Goal: Information Seeking & Learning: Understand process/instructions

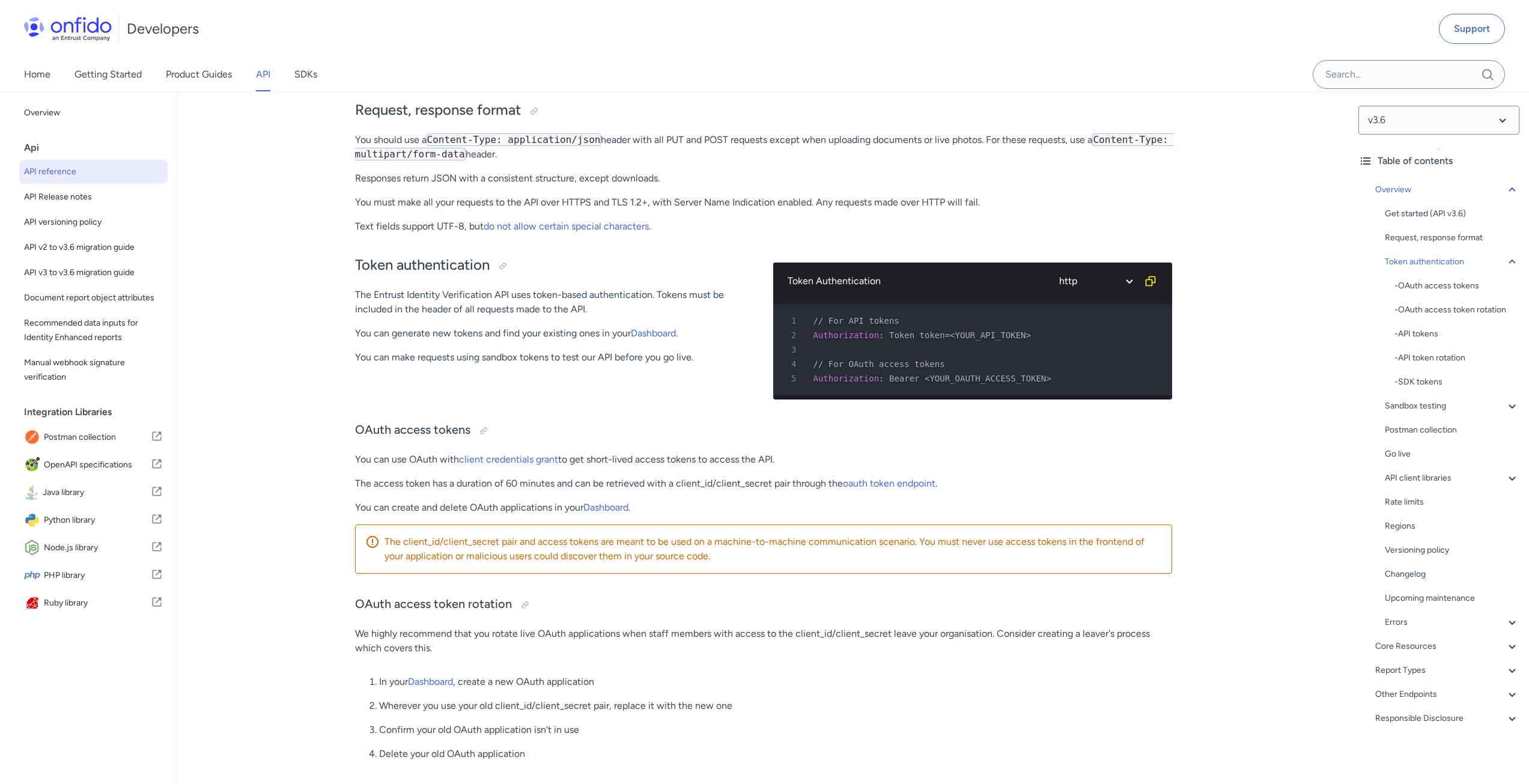
scroll to position [445, 0]
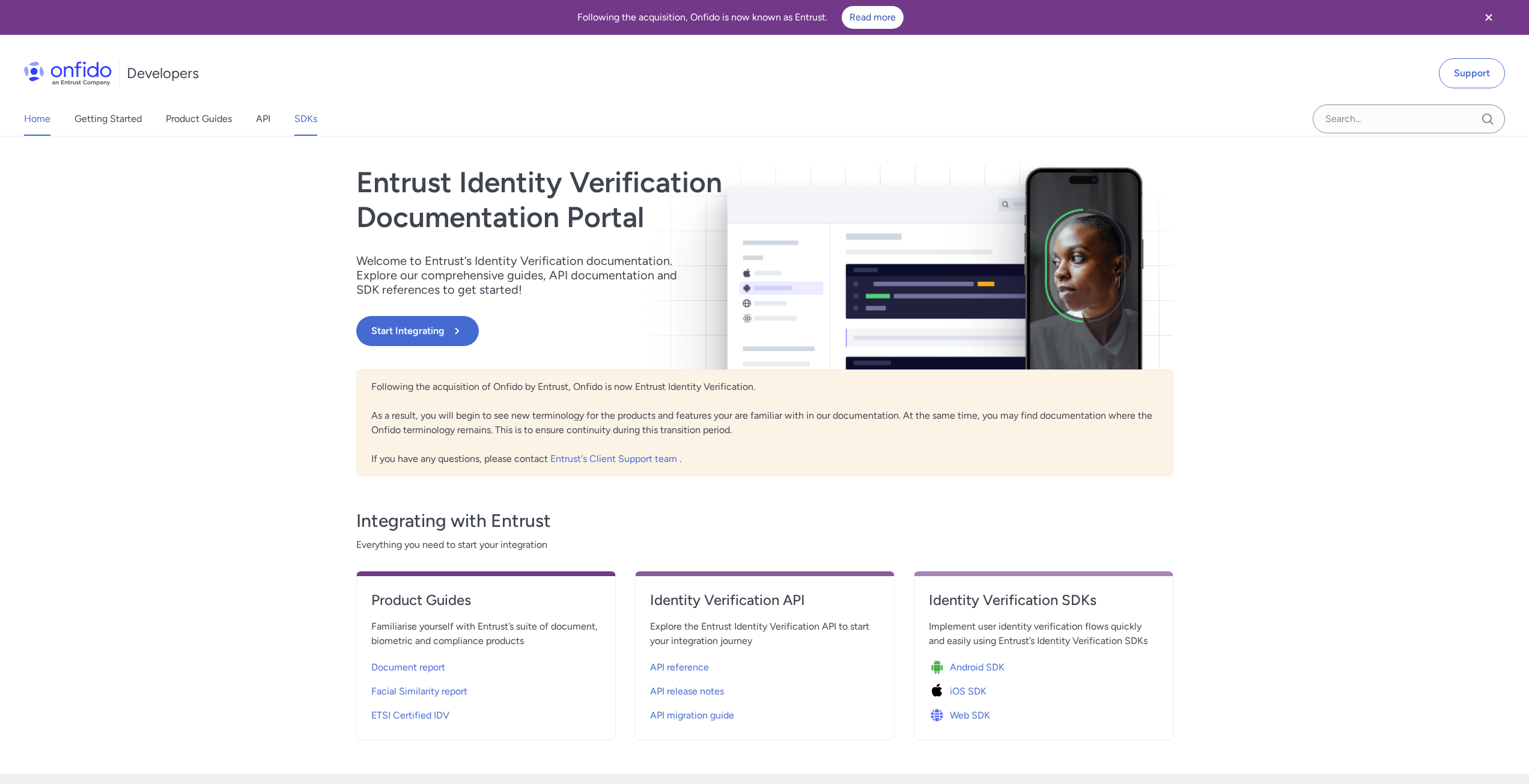
click at [304, 114] on link "SDKs" at bounding box center [306, 119] width 23 height 33
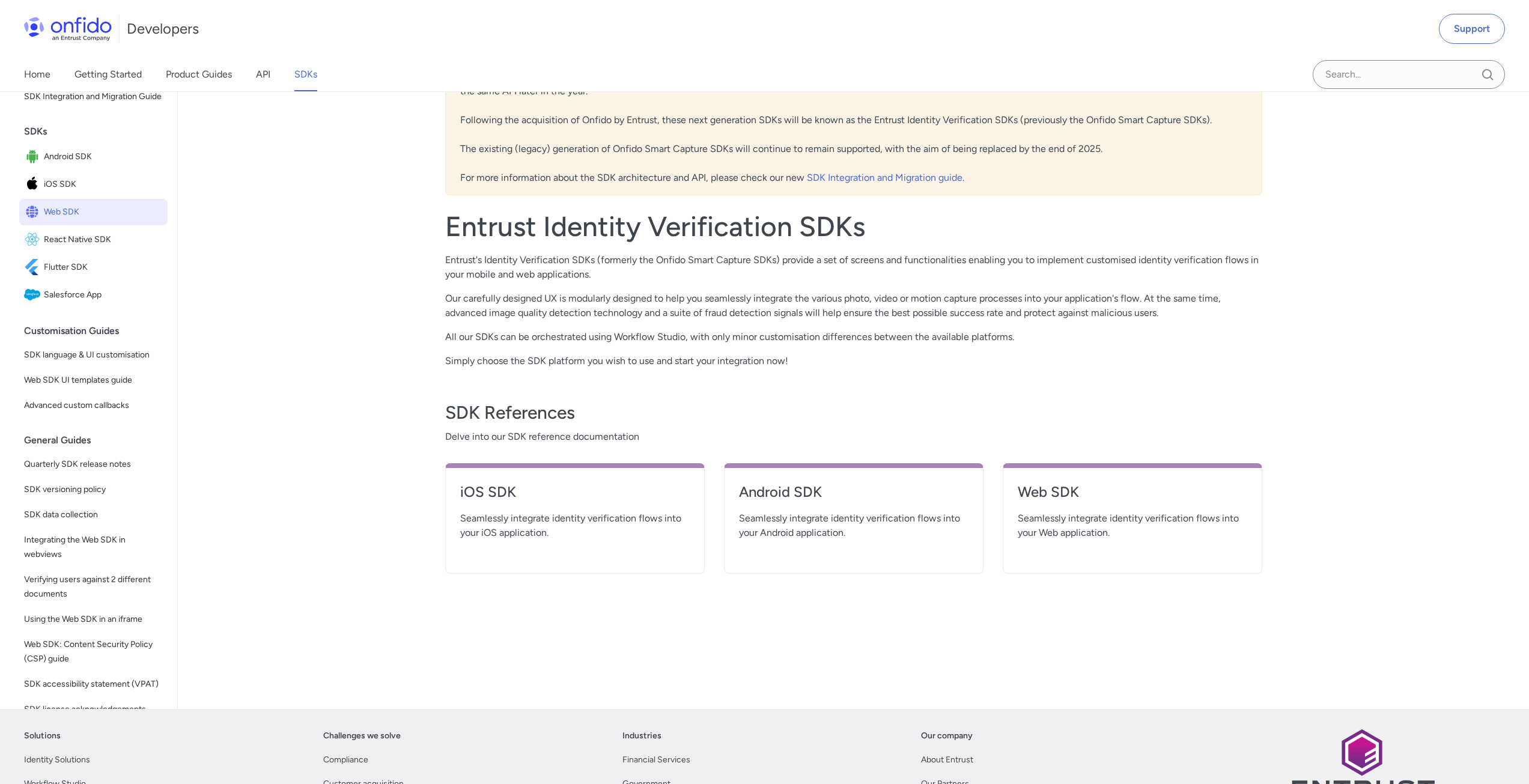
click at [76, 221] on span "Web SDK" at bounding box center [103, 212] width 119 height 17
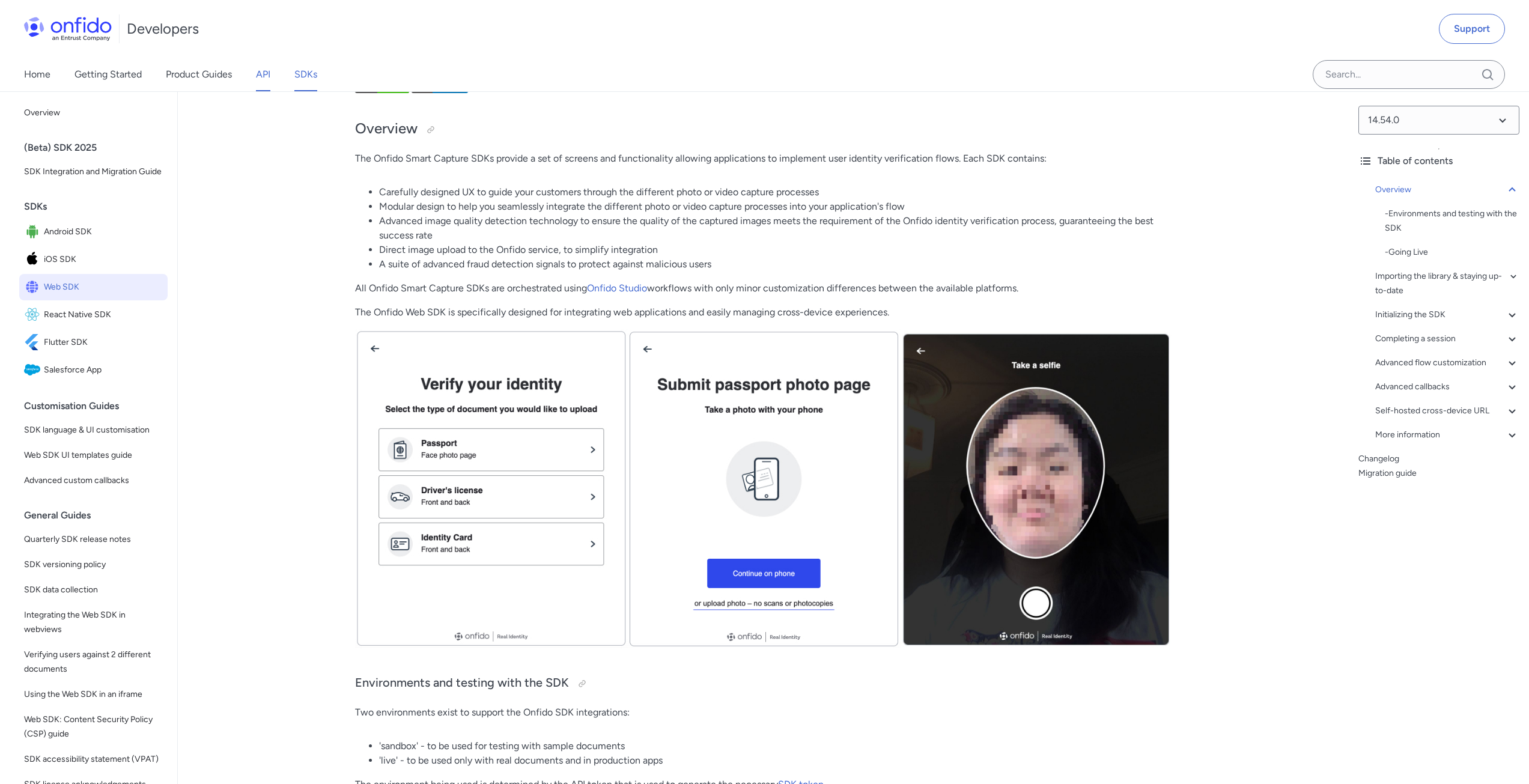
click at [269, 74] on link "API" at bounding box center [263, 74] width 14 height 33
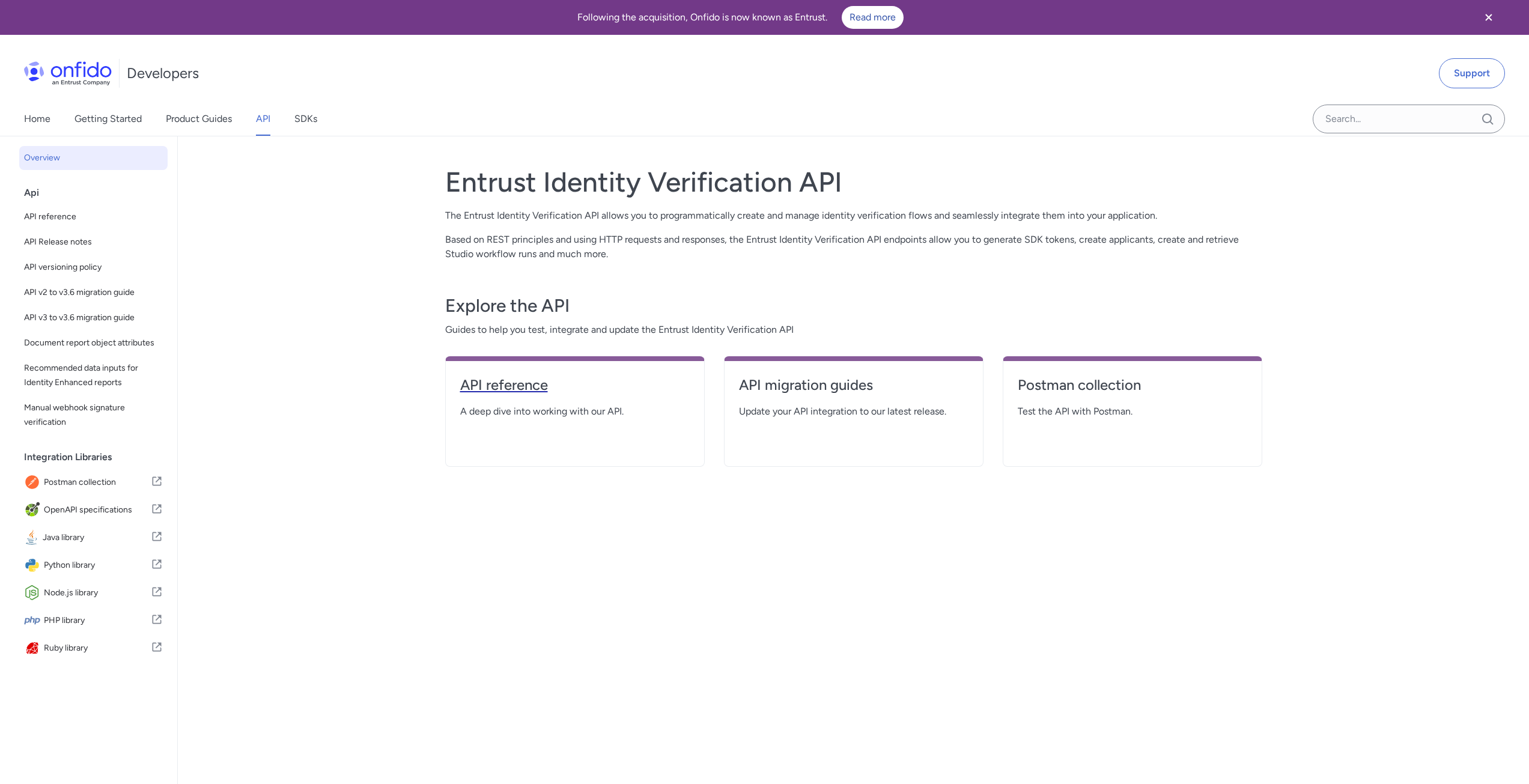
click at [541, 386] on h4 "API reference" at bounding box center [575, 385] width 229 height 19
select select "http"
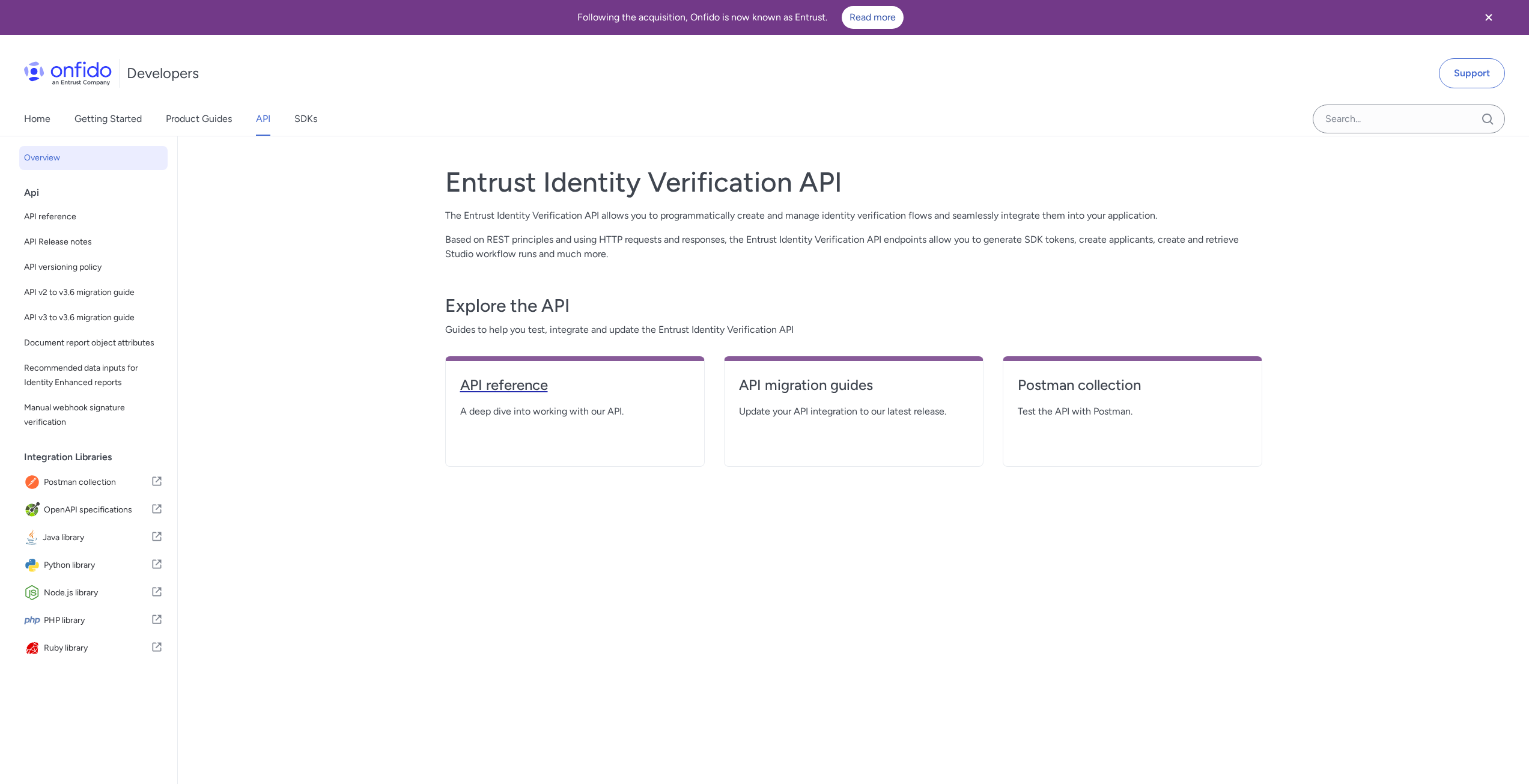
select select "http"
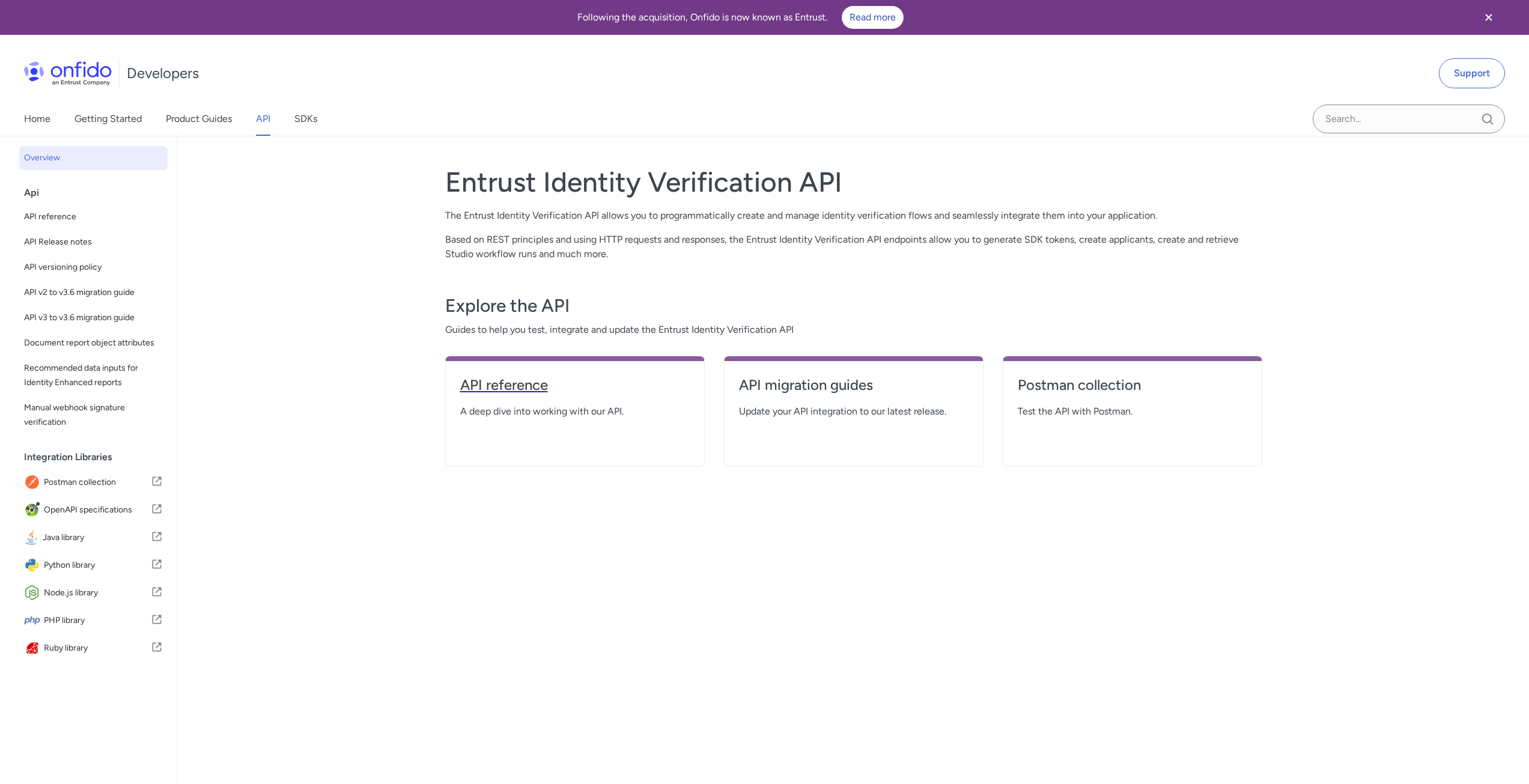
select select "http"
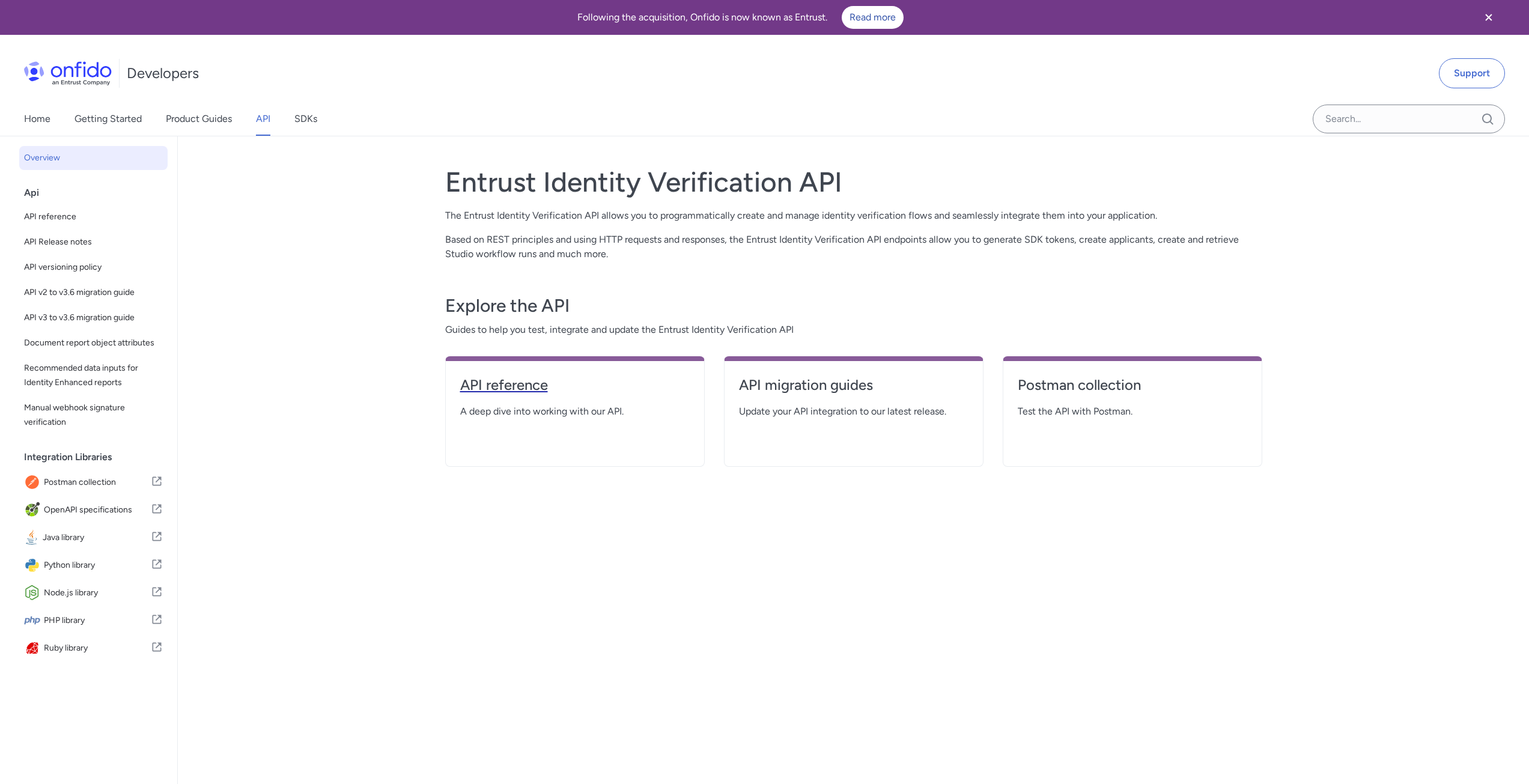
select select "http"
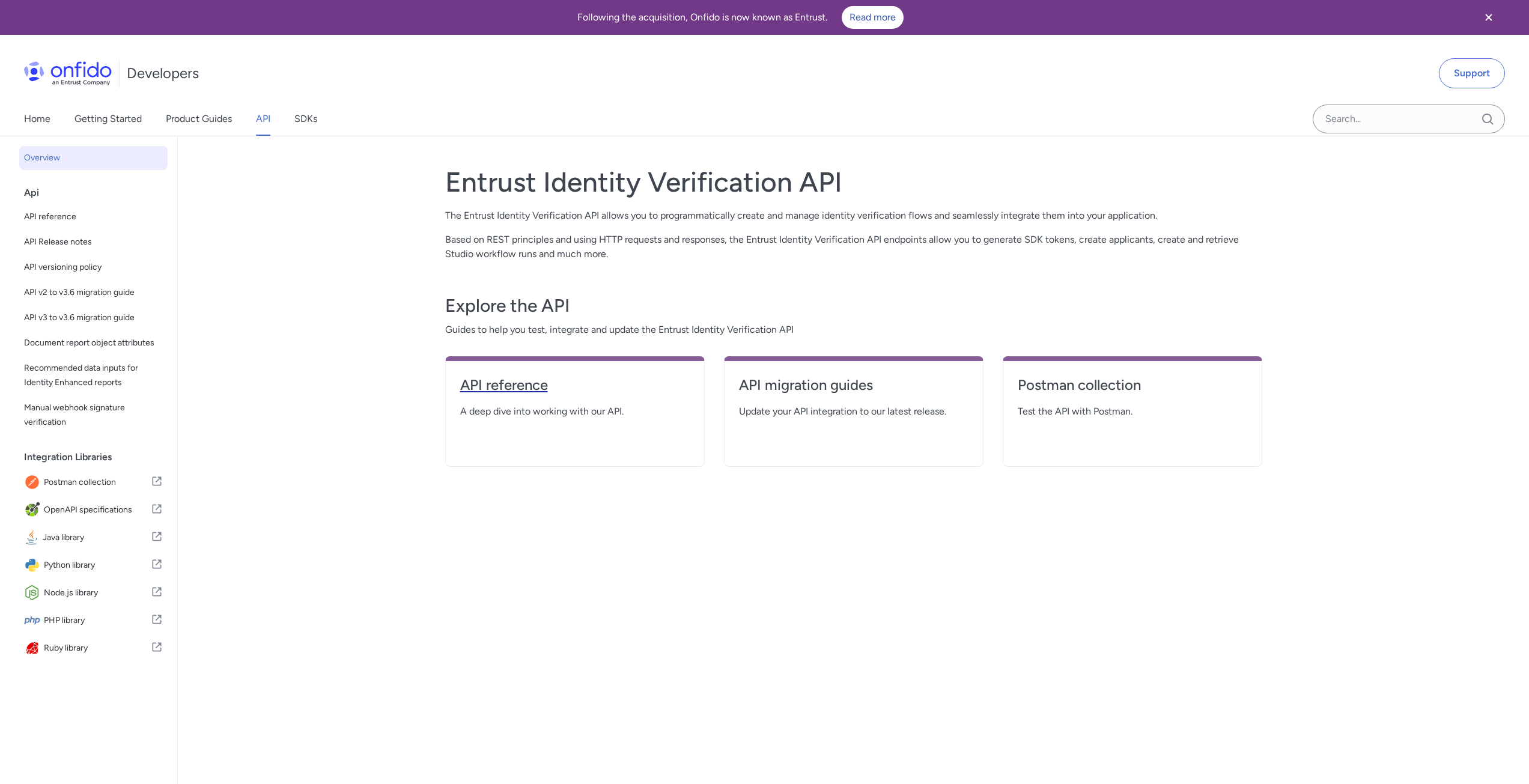
select select "http"
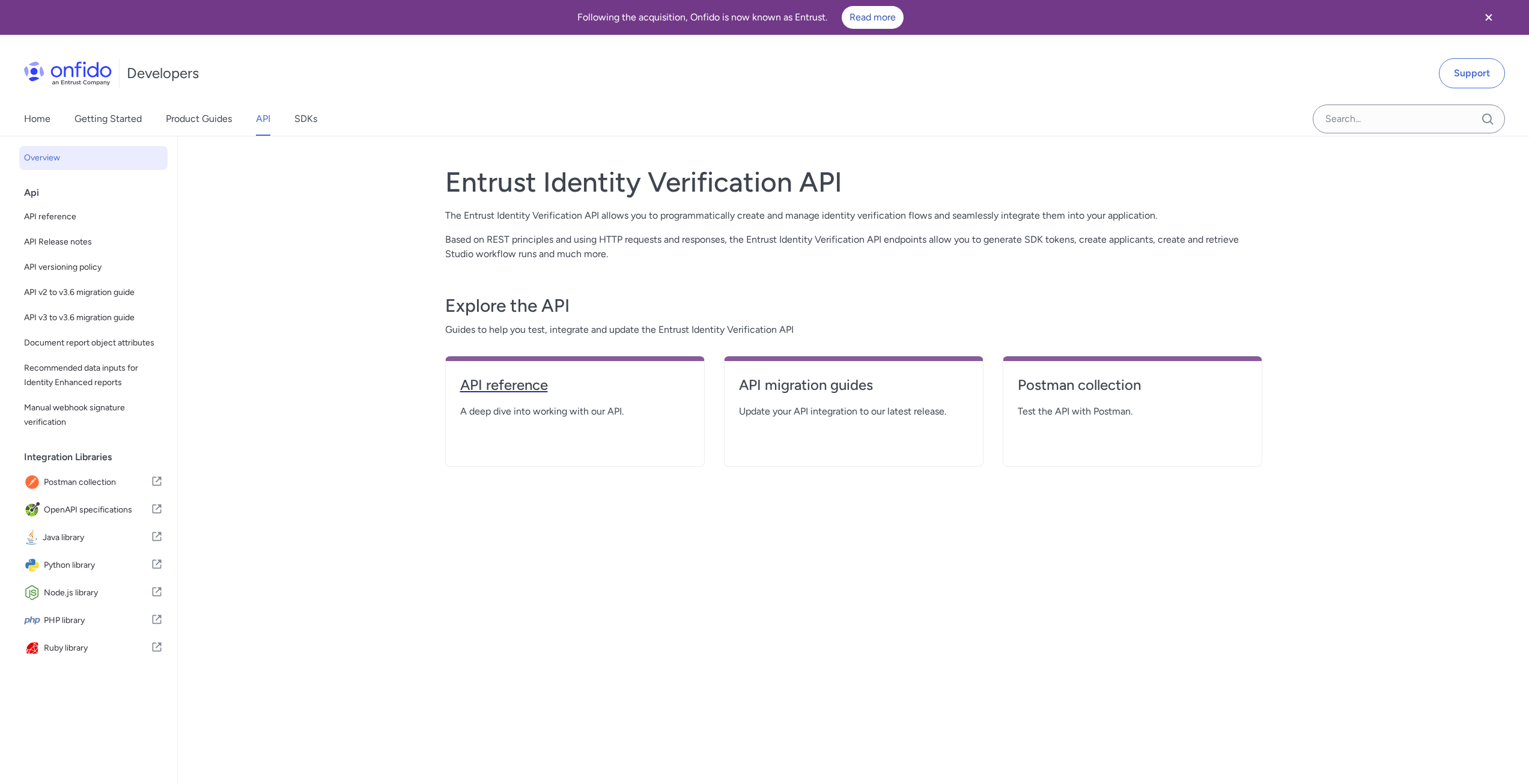
select select "http"
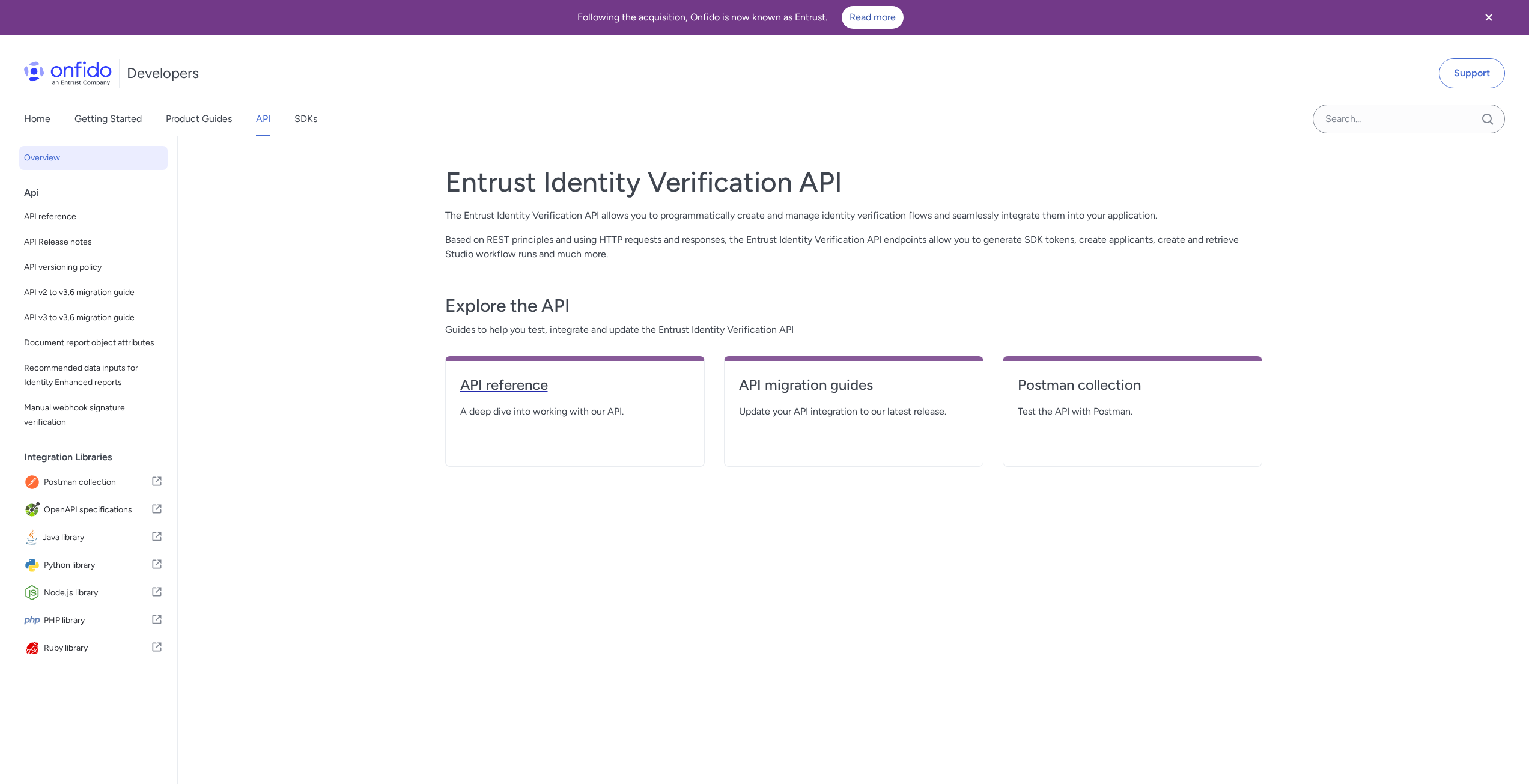
select select "http"
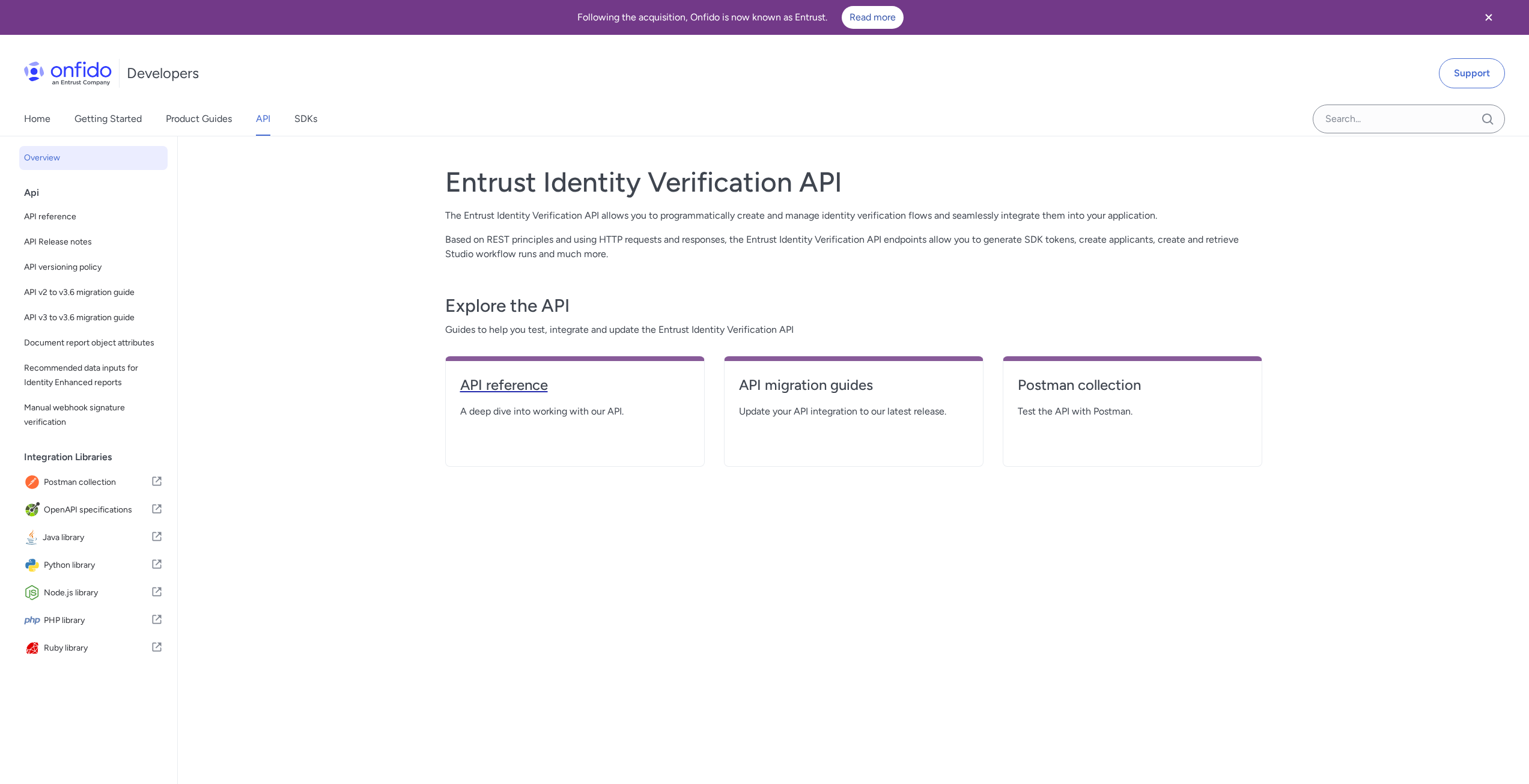
select select "http"
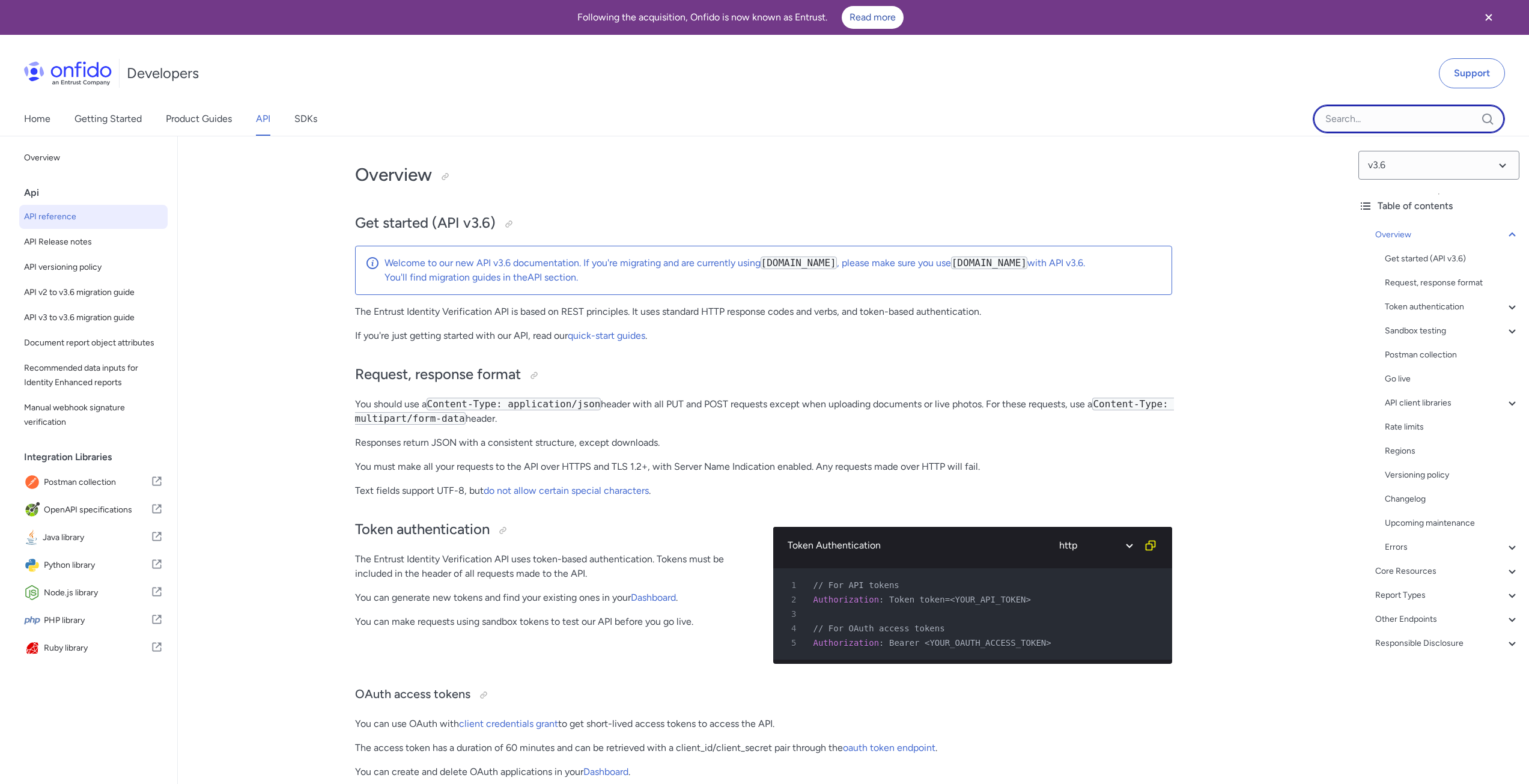
click at [1374, 112] on input "Onfido search input field" at bounding box center [1409, 119] width 192 height 29
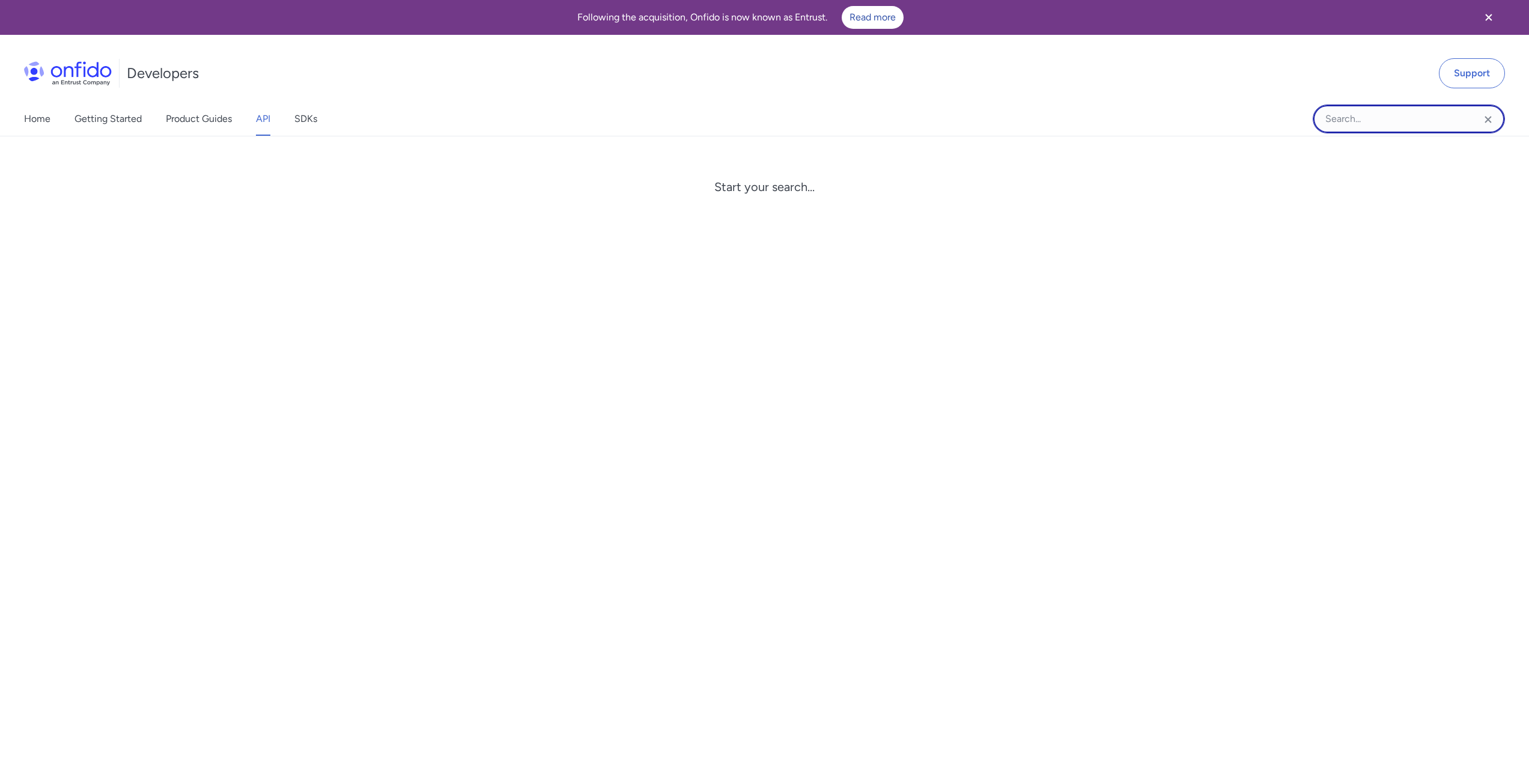
click at [1376, 114] on input "Onfido search input field" at bounding box center [1409, 119] width 192 height 29
click at [874, 85] on div "Developers Support" at bounding box center [764, 73] width 1529 height 57
click at [1343, 120] on input "Onfido search input field" at bounding box center [1409, 119] width 192 height 29
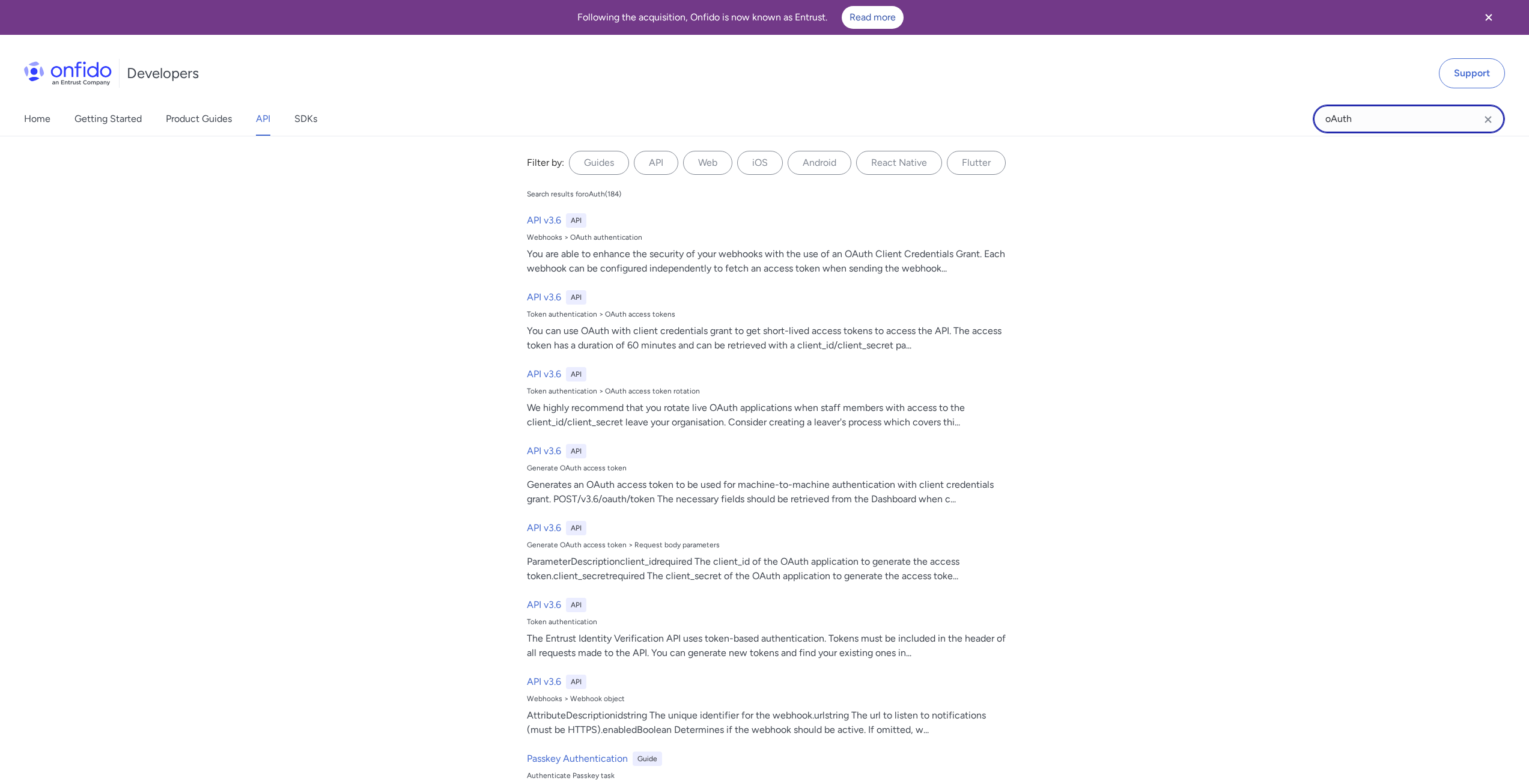
click at [1366, 120] on input "oAuth" at bounding box center [1409, 119] width 192 height 29
type input "oAuth2"
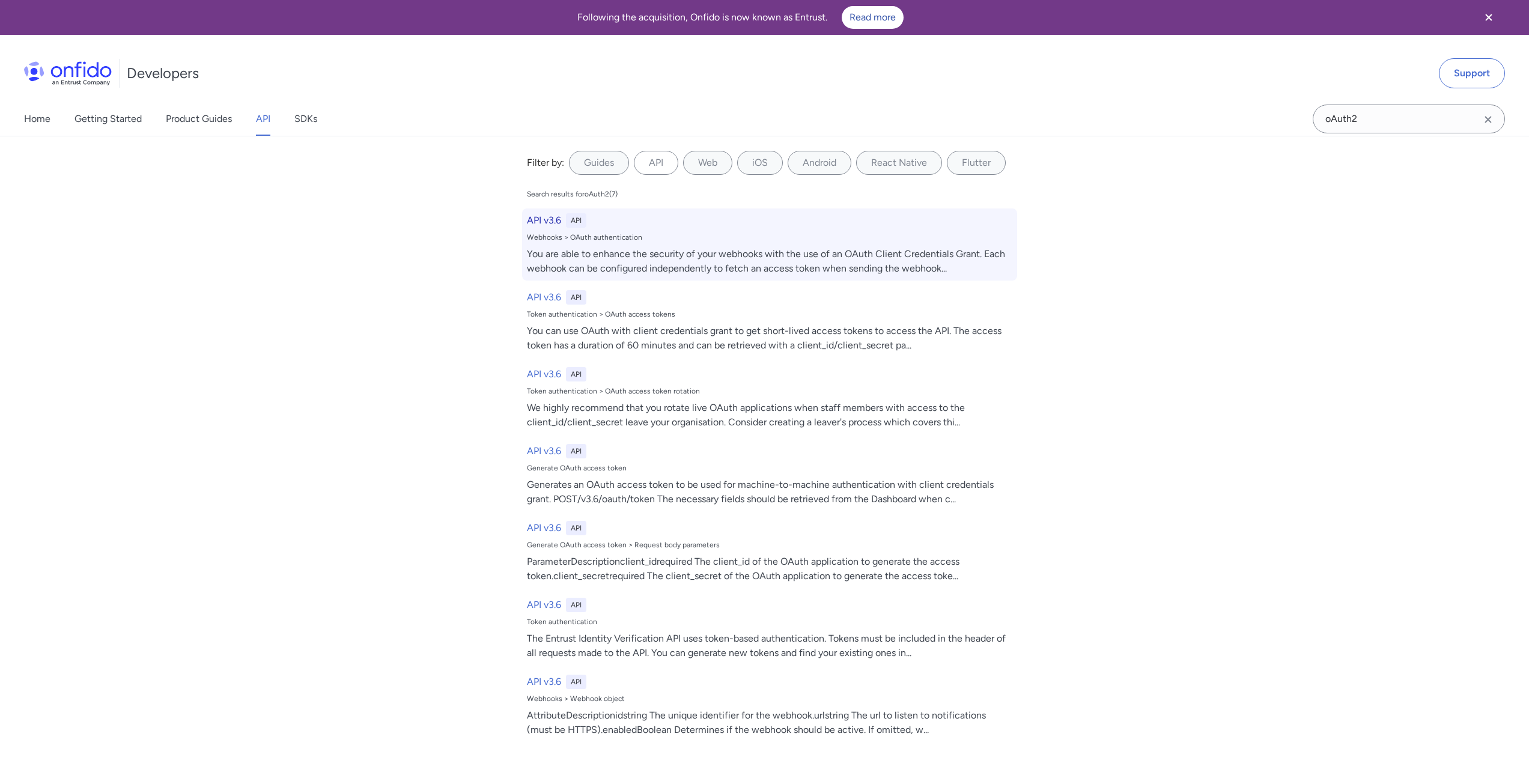
click at [574, 221] on div "API" at bounding box center [576, 220] width 20 height 14
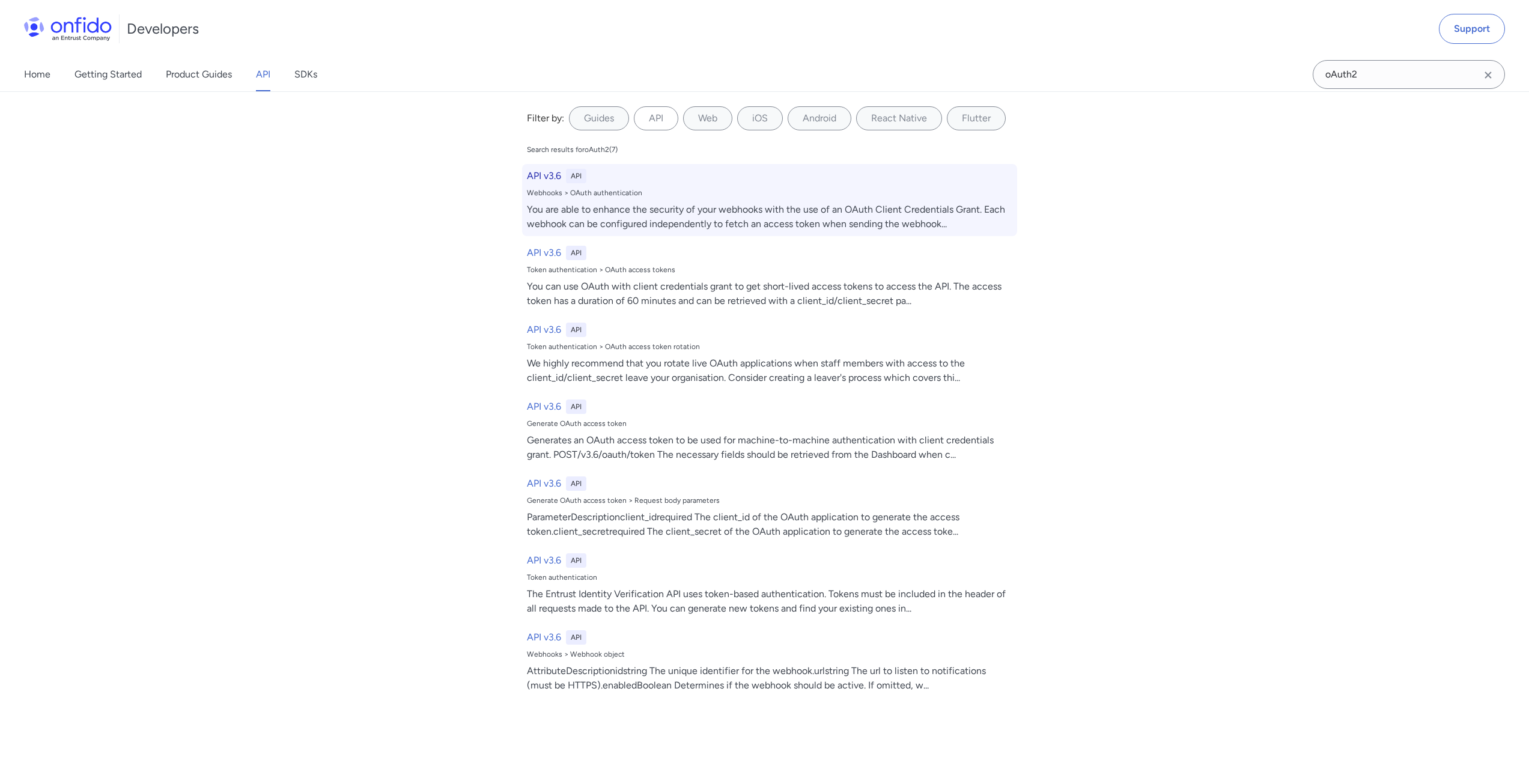
click at [609, 209] on div "You are able to enhance the security of your webhooks with the use of an OAuth …" at bounding box center [770, 217] width 486 height 29
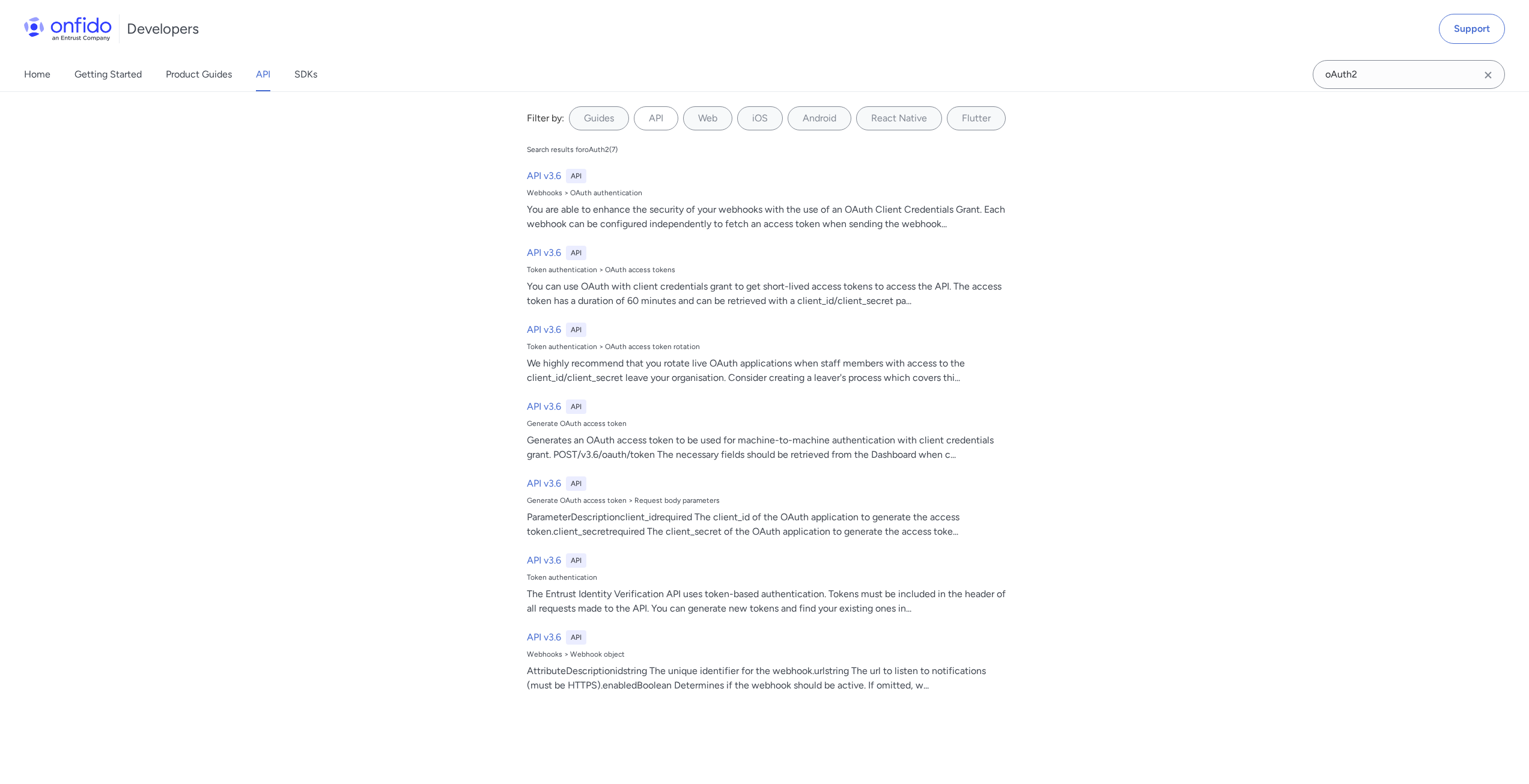
scroll to position [95412, 0]
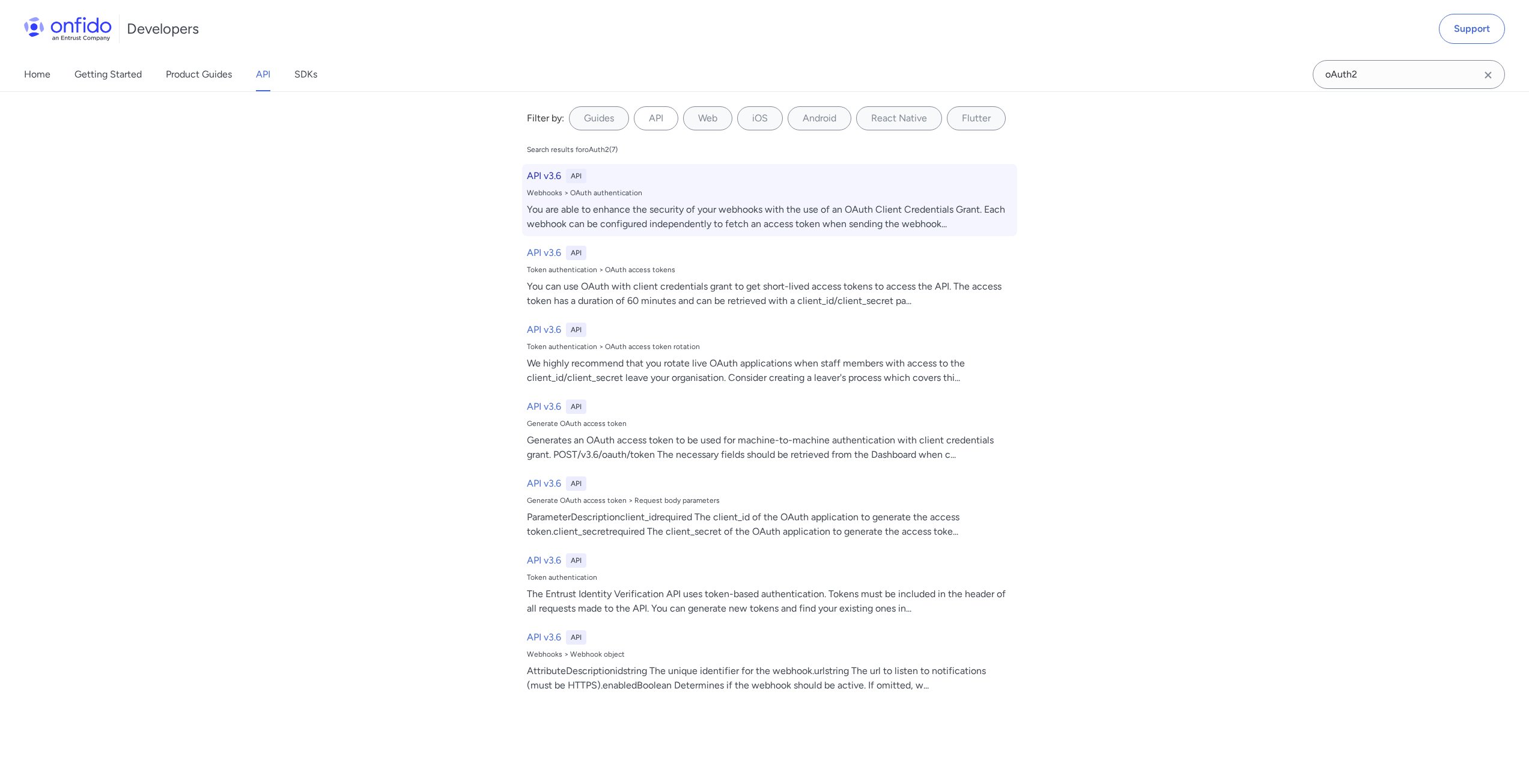
click at [612, 199] on div "API v3.6 API Webhooks > OAuth authentication You are able to enhance the securi…" at bounding box center [770, 200] width 495 height 72
click at [544, 177] on h6 "API v3.6" at bounding box center [544, 176] width 34 height 14
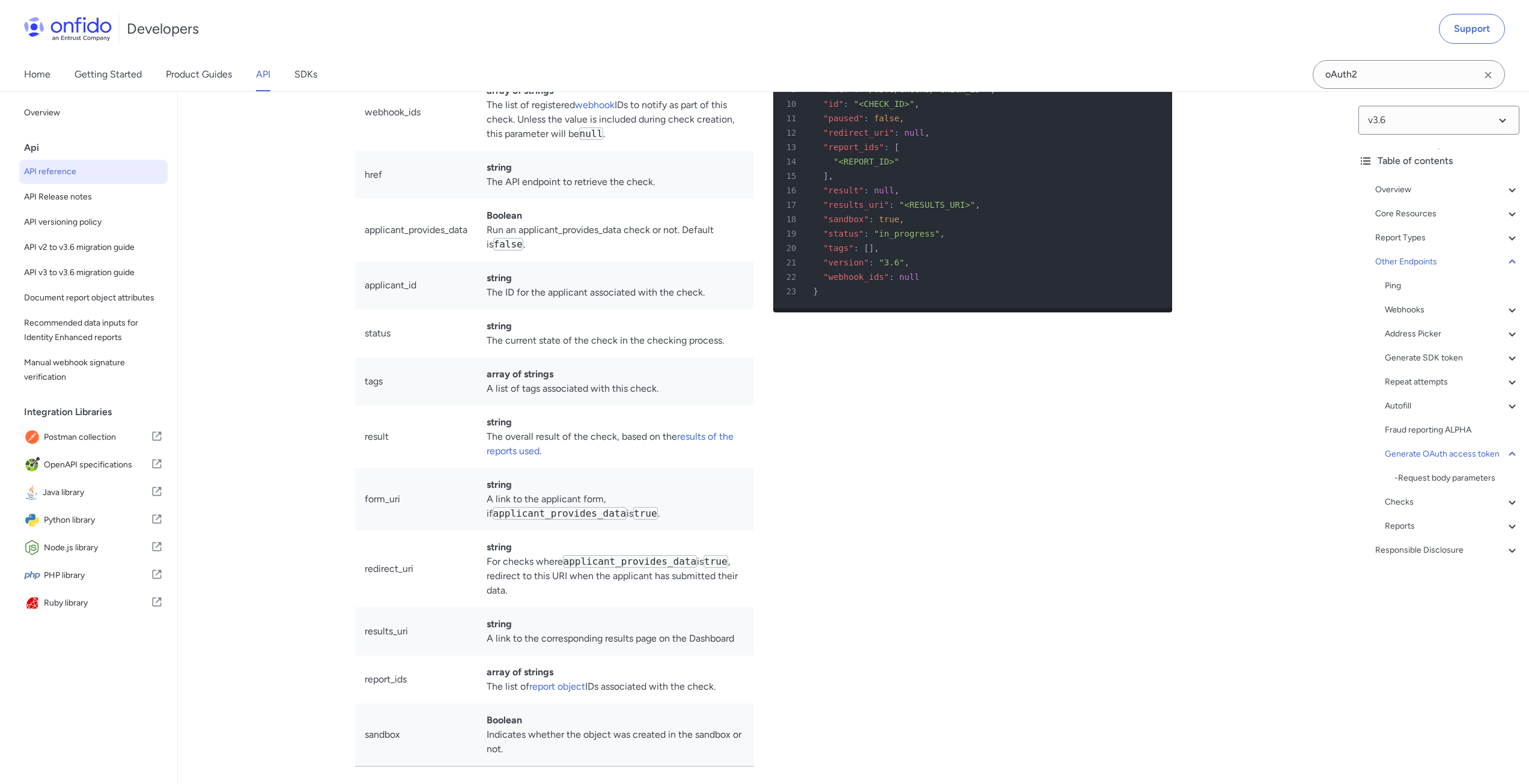
drag, startPoint x: 282, startPoint y: 403, endPoint x: 528, endPoint y: 17, distance: 457.7
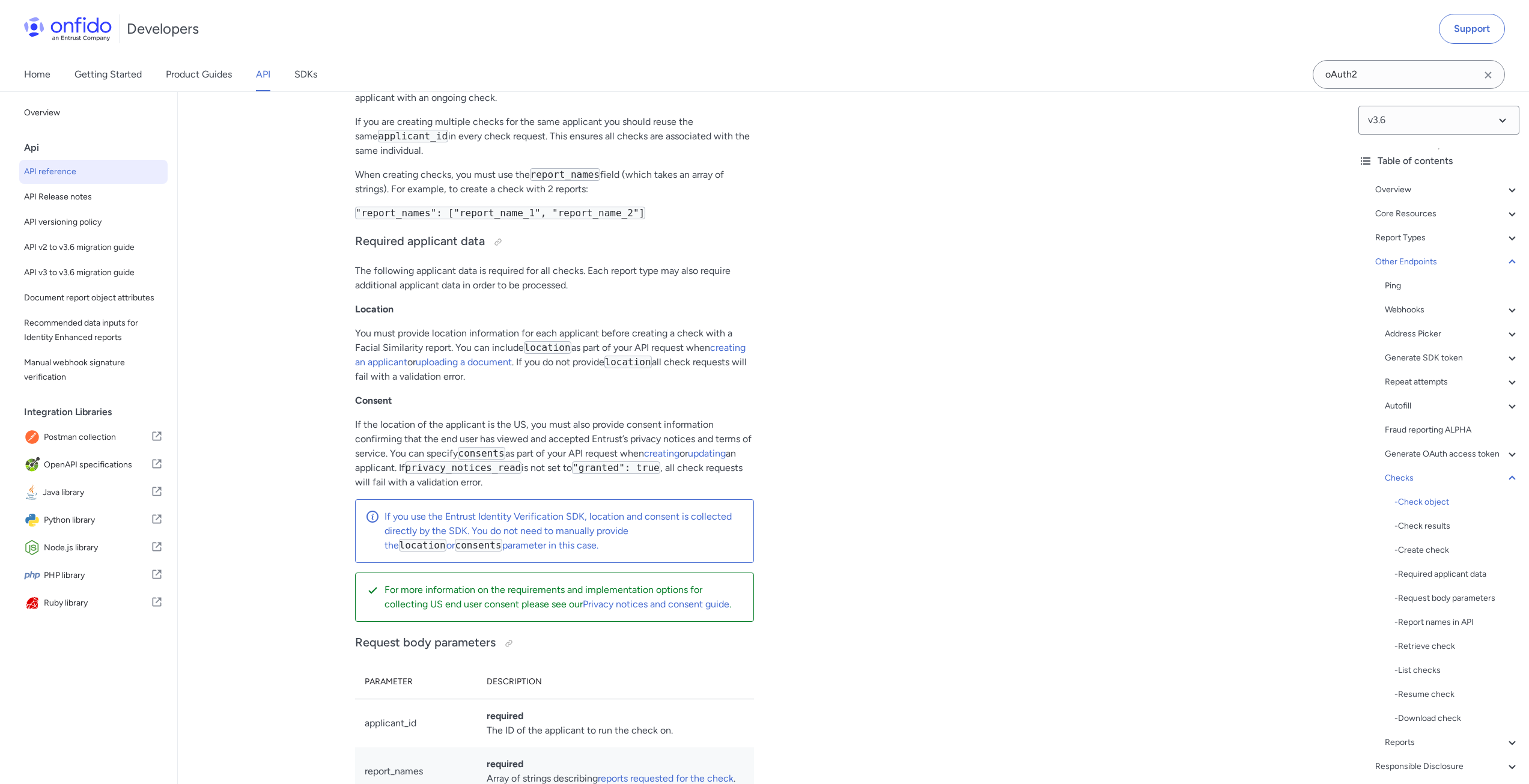
scroll to position [107414, 0]
